Goal: Transaction & Acquisition: Subscribe to service/newsletter

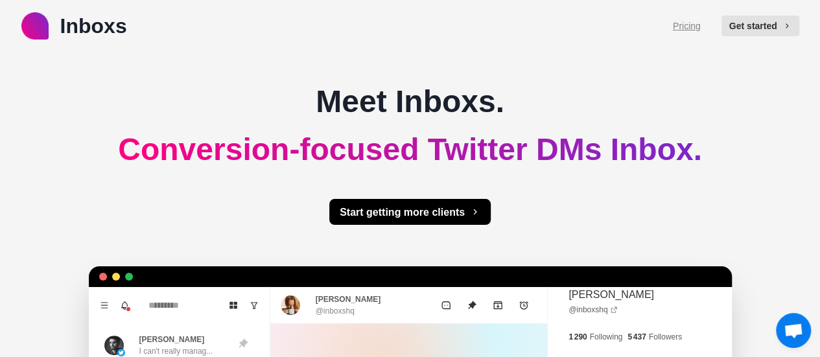
click at [694, 25] on link "Pricing" at bounding box center [687, 26] width 28 height 14
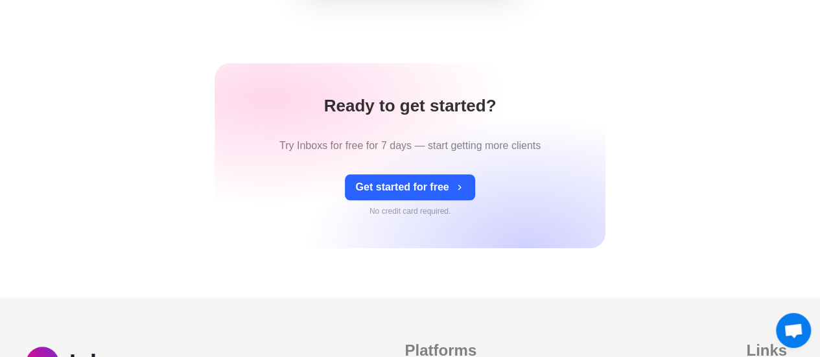
scroll to position [764, 0]
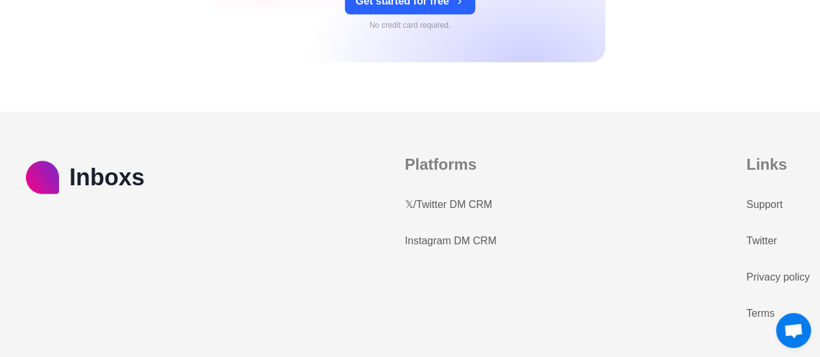
click at [455, 204] on link "𝕏/Twitter DM CRM" at bounding box center [449, 205] width 88 height 16
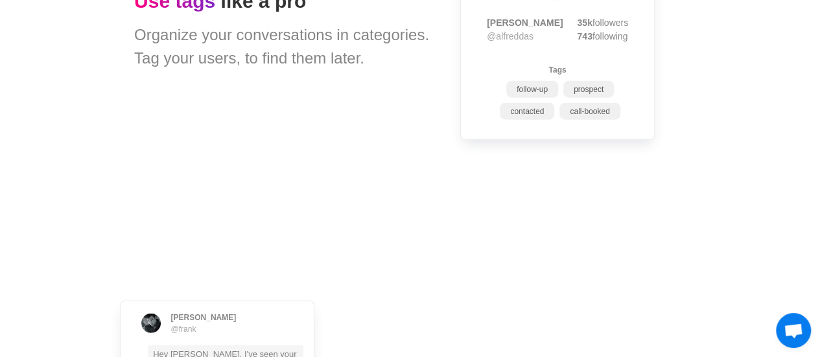
scroll to position [1881, 0]
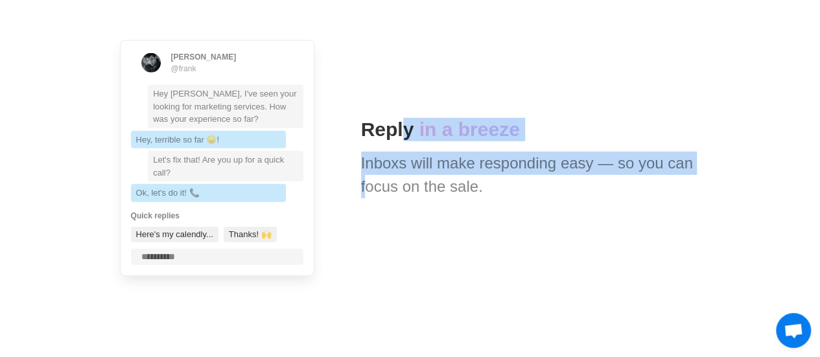
drag, startPoint x: 405, startPoint y: 134, endPoint x: 698, endPoint y: 159, distance: 294.2
click at [698, 159] on div "Reply in a breeze Inboxs will make responding easy — so you can focus on the sa…" at bounding box center [546, 158] width 371 height 80
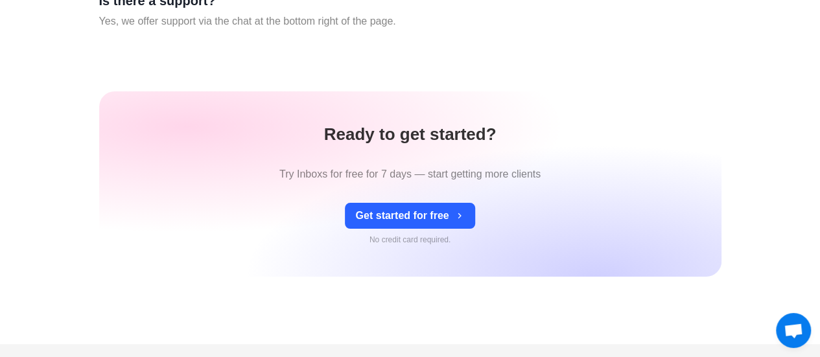
scroll to position [4929, 0]
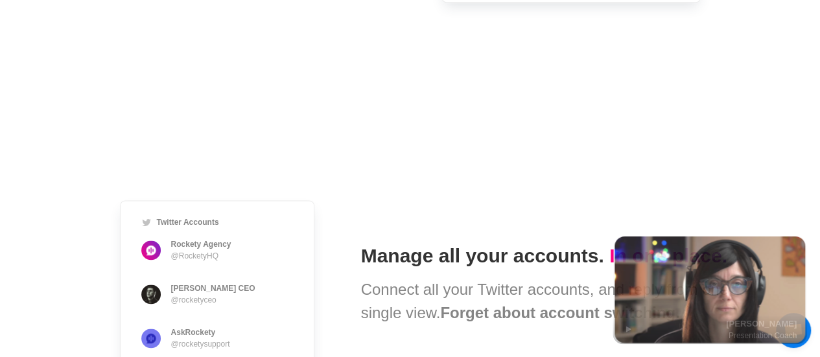
type textarea "*"
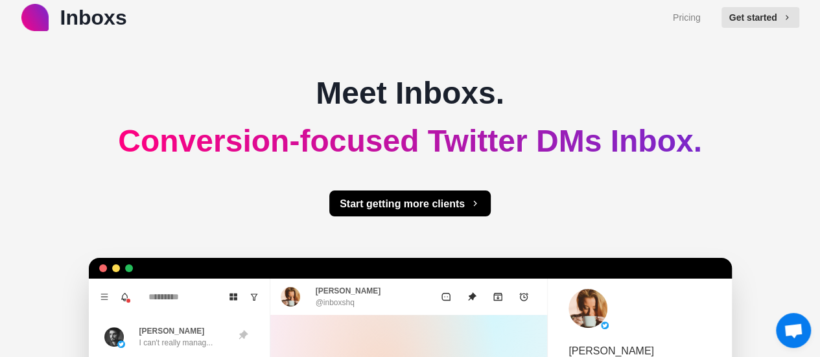
scroll to position [0, 0]
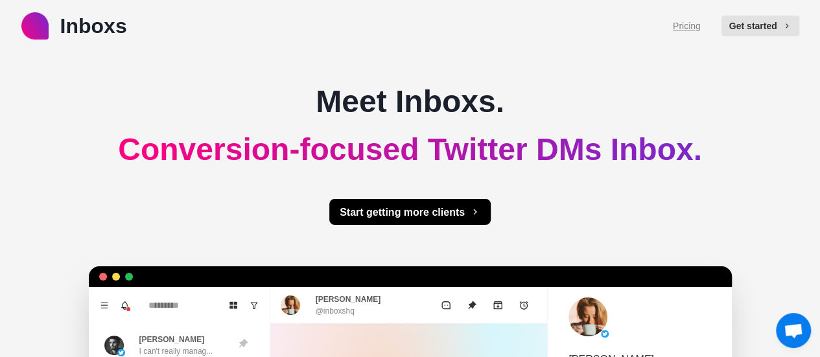
click at [695, 29] on link "Pricing" at bounding box center [687, 26] width 28 height 14
